Goal: Task Accomplishment & Management: Manage account settings

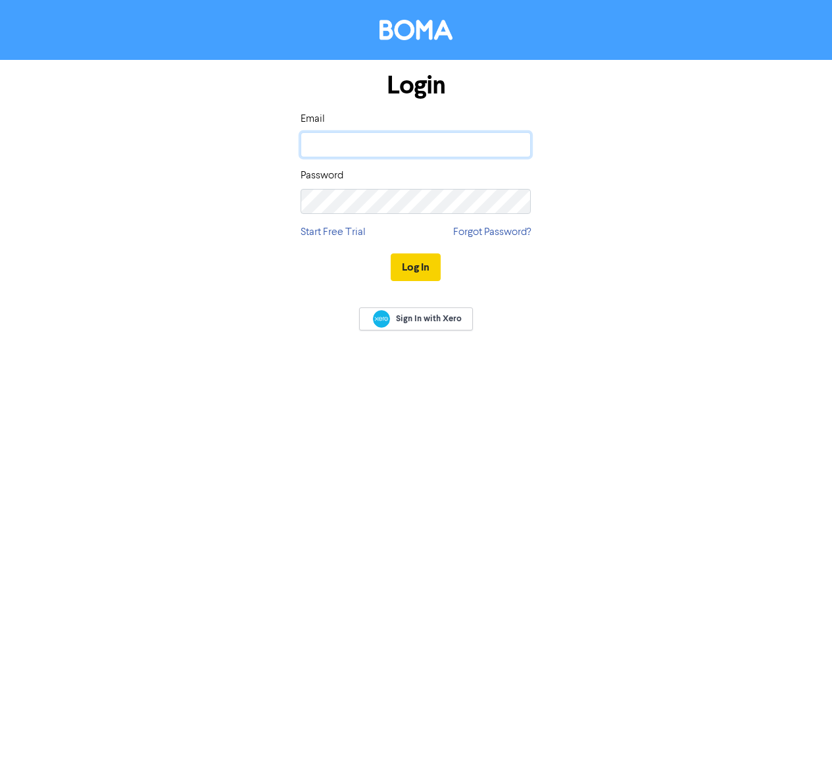
type input "[PERSON_NAME][EMAIL_ADDRESS][PERSON_NAME][DOMAIN_NAME]"
click at [414, 268] on button "Log In" at bounding box center [416, 267] width 50 height 28
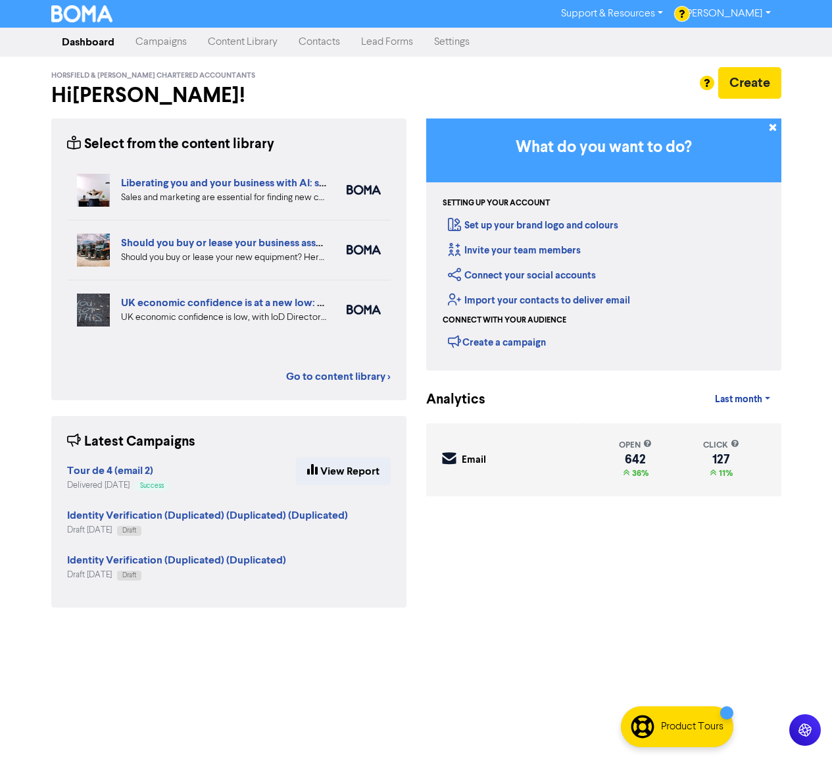
click at [177, 45] on link "Campaigns" at bounding box center [161, 42] width 72 height 26
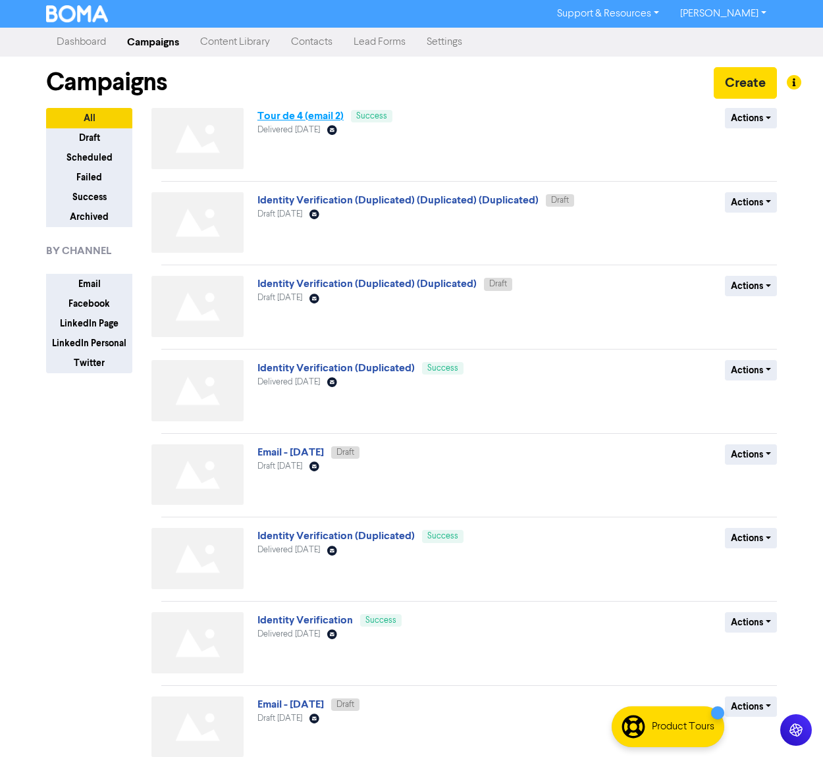
click at [315, 115] on link "Tour de 4 (email 2)" at bounding box center [300, 115] width 86 height 13
click at [433, 282] on link "Identity Verification (Duplicated) (Duplicated)" at bounding box center [366, 283] width 219 height 13
click at [370, 364] on link "Identity Verification (Duplicated)" at bounding box center [335, 367] width 157 height 13
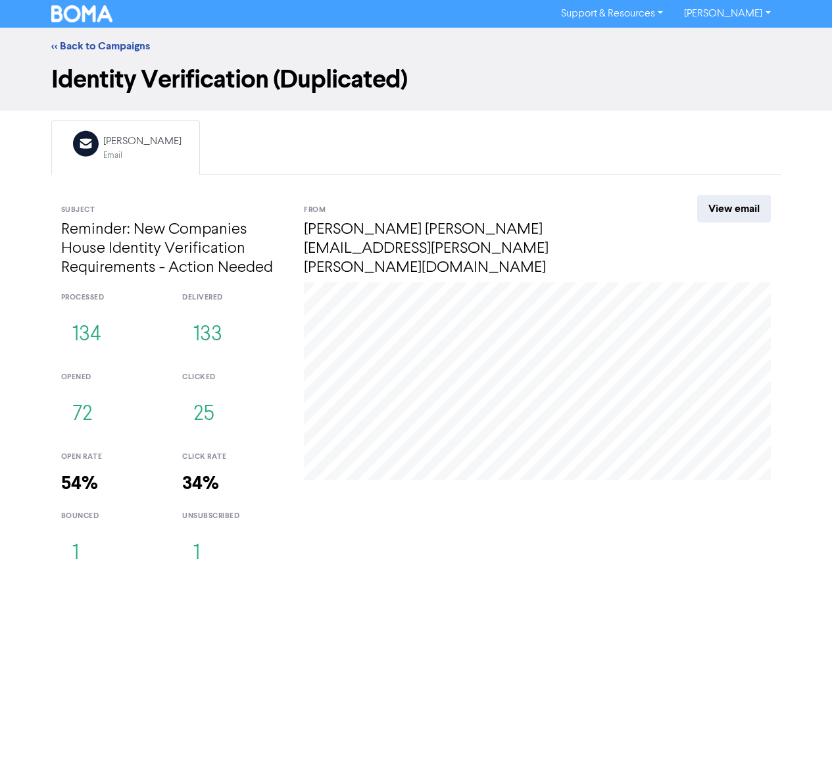
click at [292, 572] on div "unsubscribed 1" at bounding box center [233, 541] width 122 height 80
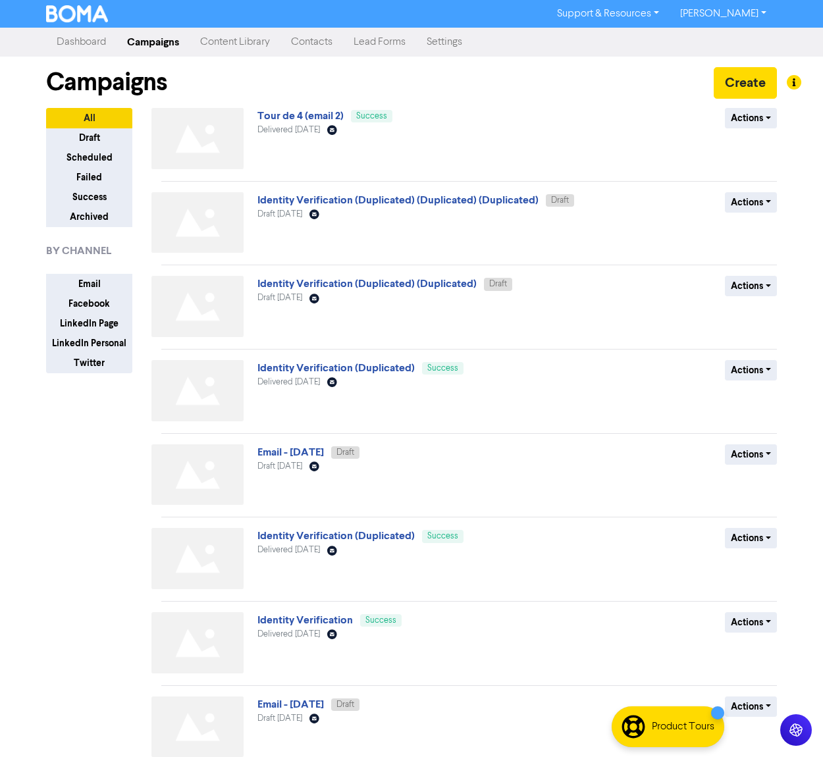
drag, startPoint x: 376, startPoint y: 539, endPoint x: 376, endPoint y: 553, distance: 13.8
click at [380, 538] on link "Identity Verification (Duplicated)" at bounding box center [335, 535] width 157 height 13
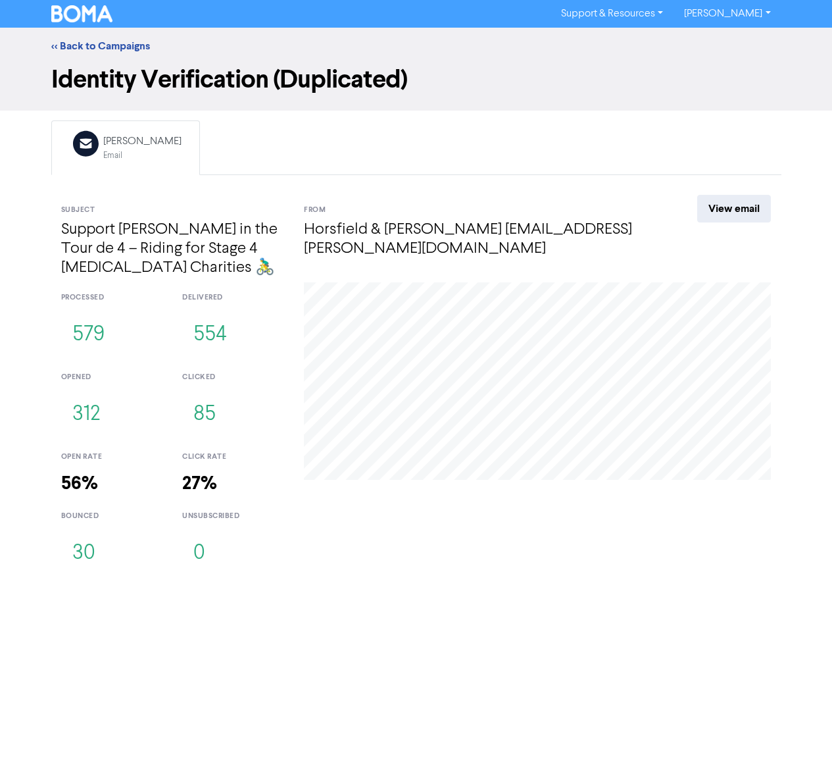
click at [286, 573] on div "unsubscribed 0" at bounding box center [233, 541] width 122 height 80
